Goal: Transaction & Acquisition: Purchase product/service

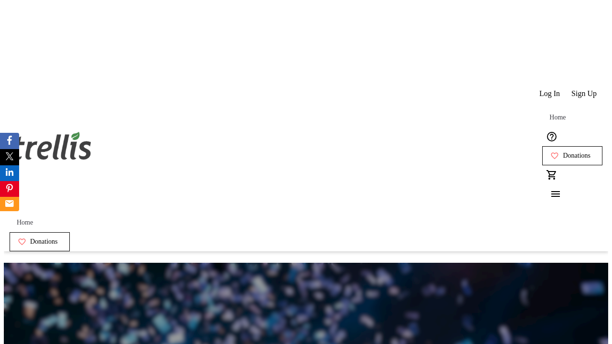
click at [584, 89] on span "Sign Up" at bounding box center [583, 93] width 25 height 9
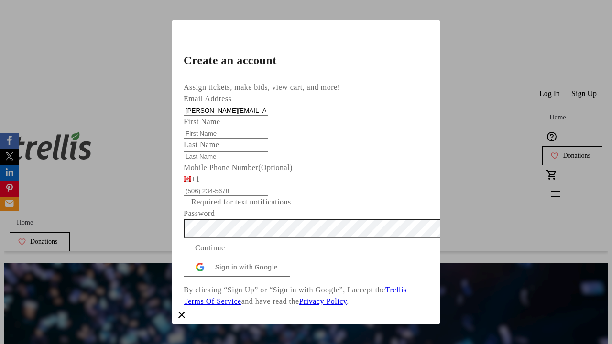
type input "[PERSON_NAME][EMAIL_ADDRESS][DOMAIN_NAME]"
type input "[PERSON_NAME]"
click at [225, 254] on span "Continue" at bounding box center [210, 247] width 30 height 11
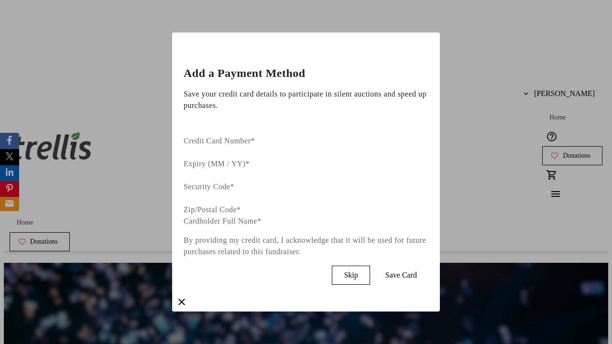
click at [357, 271] on span "Skip" at bounding box center [350, 275] width 14 height 9
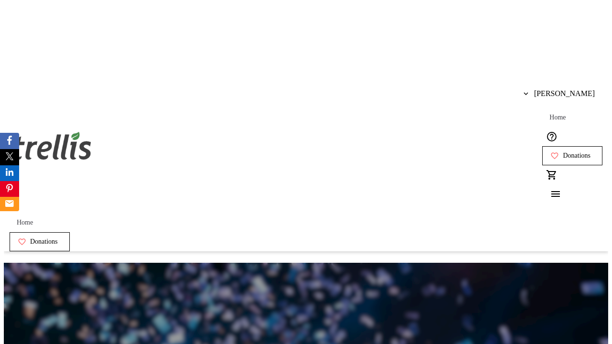
click at [562, 152] on span "Donations" at bounding box center [576, 156] width 28 height 8
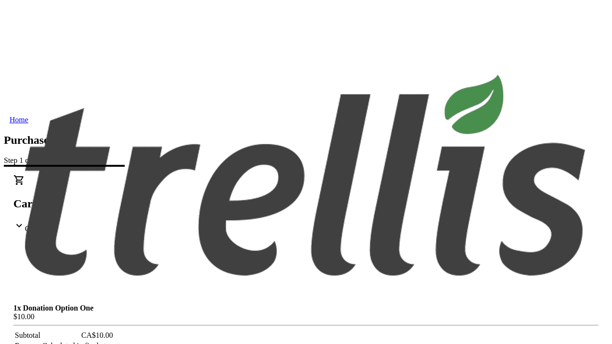
select select "CA"
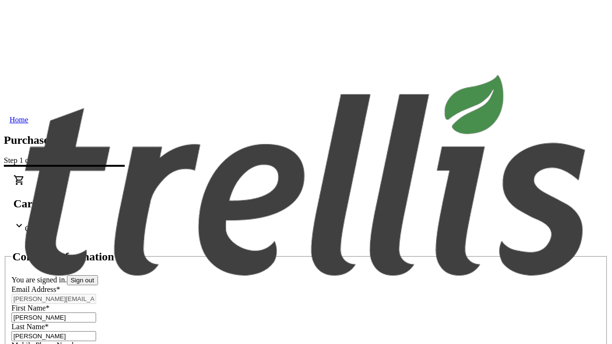
type input "[STREET_ADDRESS][PERSON_NAME]"
type input "Kelowna"
select select "BC"
type input "Kelowna"
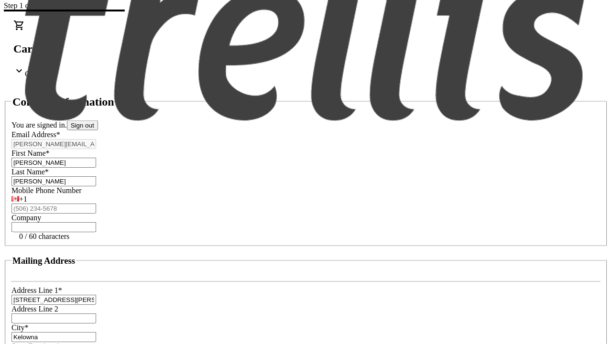
type input "V1Y 0C2"
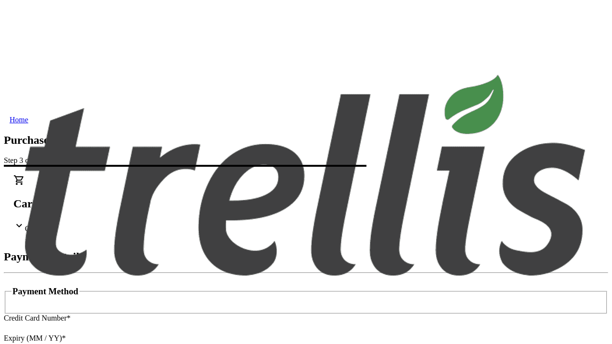
type input "V1Y 0C2"
